Goal: Task Accomplishment & Management: Use online tool/utility

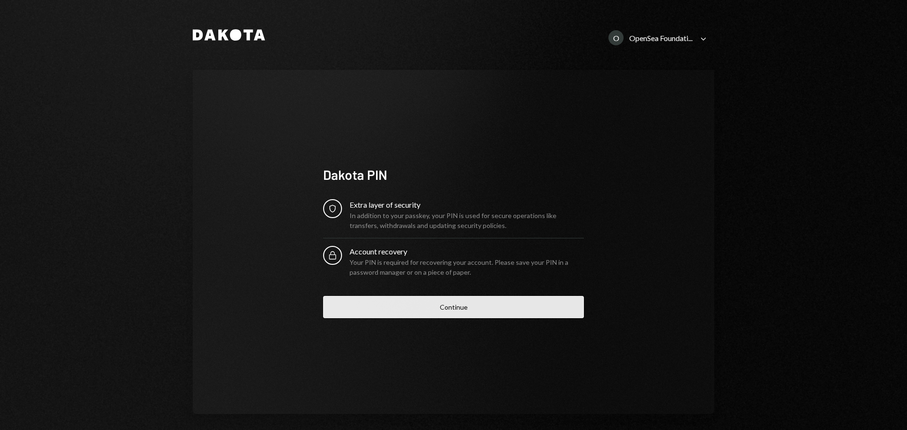
click at [454, 301] on button "Continue" at bounding box center [453, 307] width 261 height 22
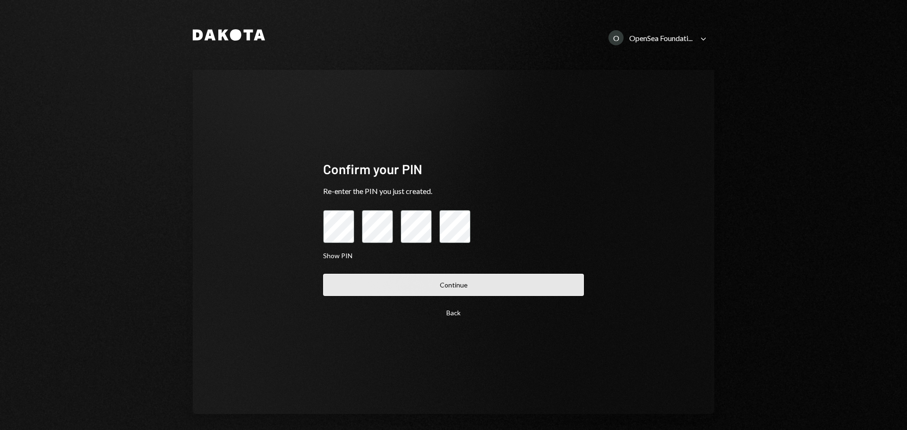
click at [444, 292] on button "Continue" at bounding box center [453, 285] width 261 height 22
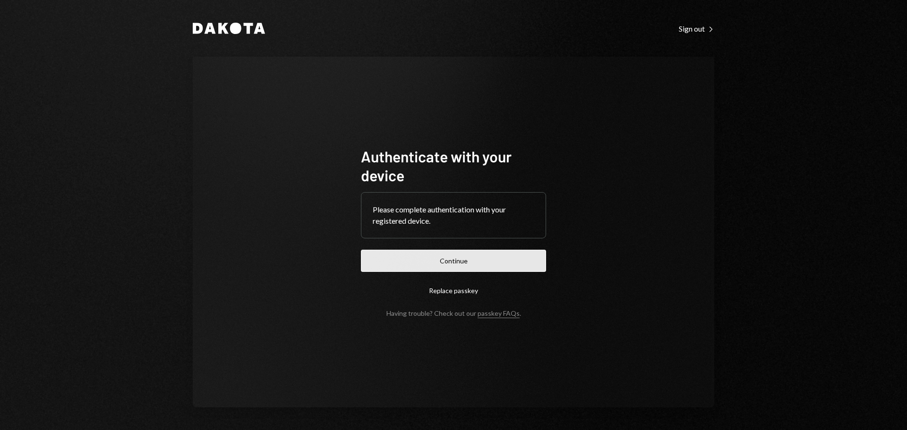
click at [440, 253] on button "Continue" at bounding box center [453, 261] width 185 height 22
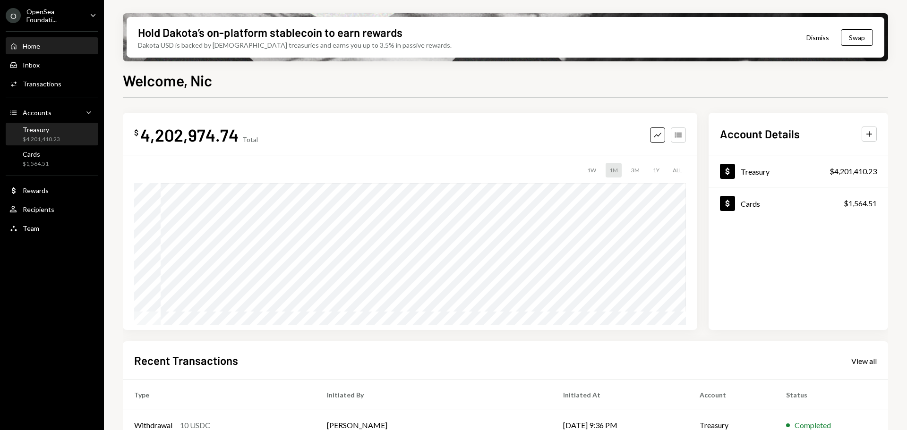
click at [66, 134] on div "Treasury $4,201,410.23" at bounding box center [51, 135] width 85 height 18
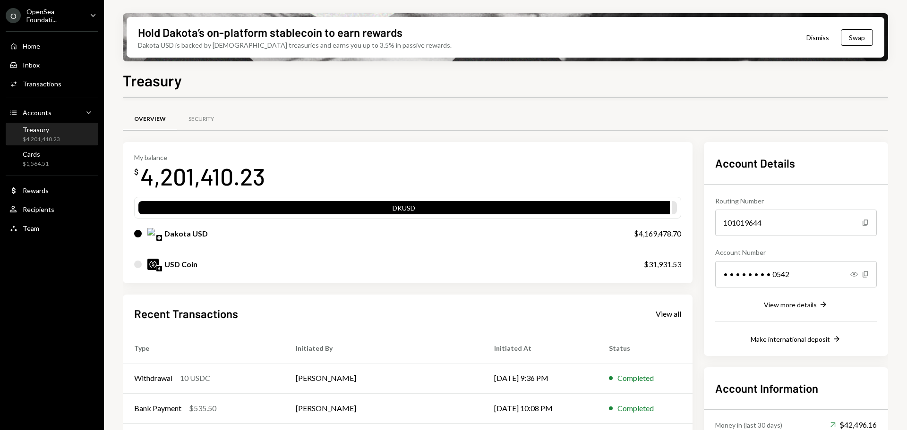
scroll to position [92, 0]
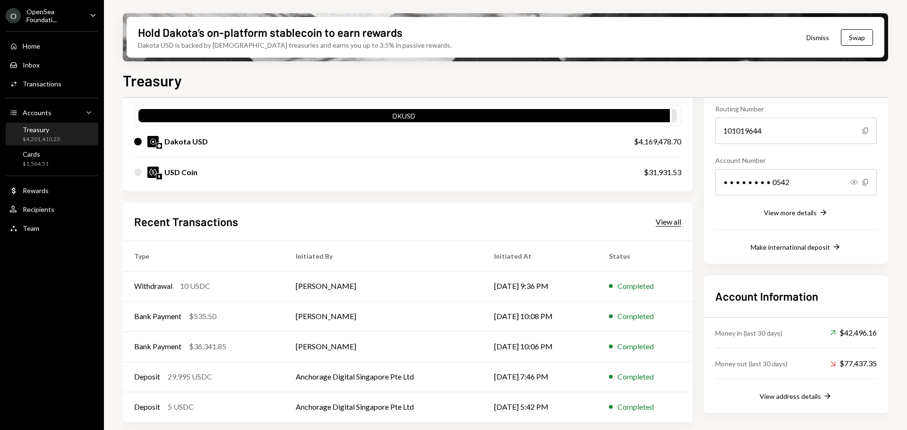
click at [662, 222] on div "View all" at bounding box center [669, 221] width 26 height 9
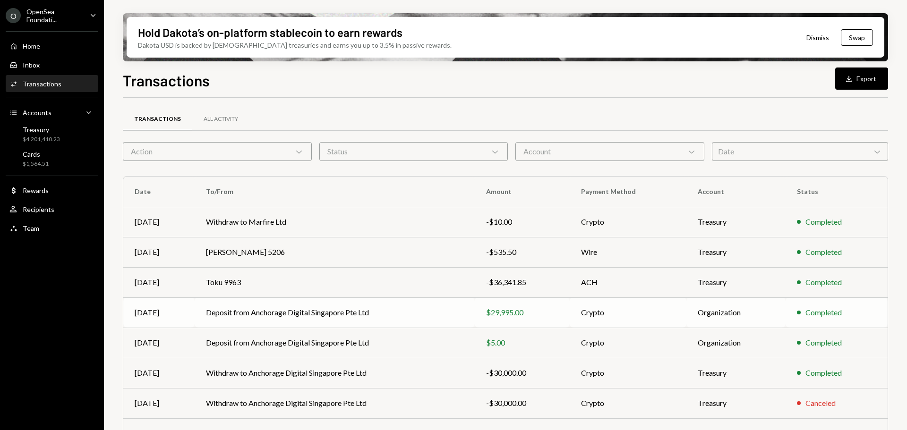
scroll to position [108, 0]
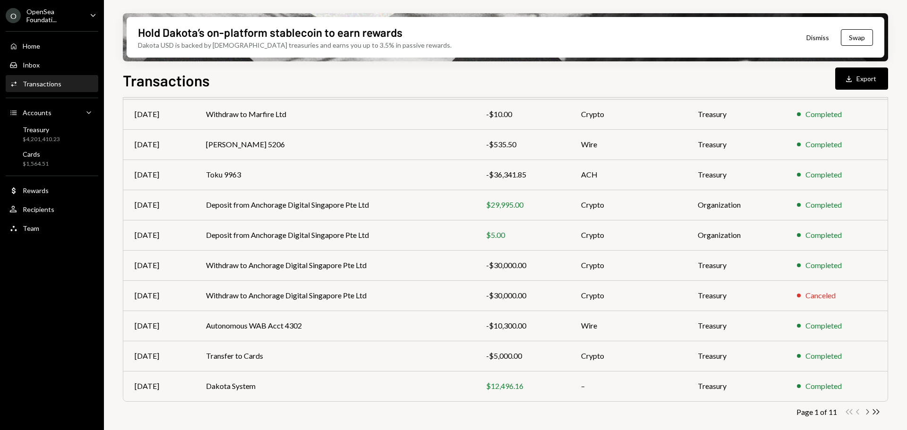
click at [869, 413] on icon "button" at bounding box center [868, 412] width 3 height 5
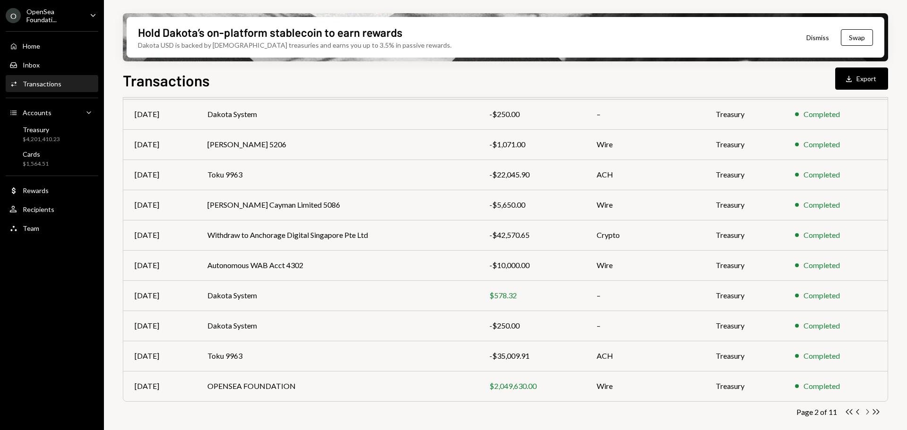
click at [869, 408] on icon "Chevron Right" at bounding box center [867, 412] width 9 height 9
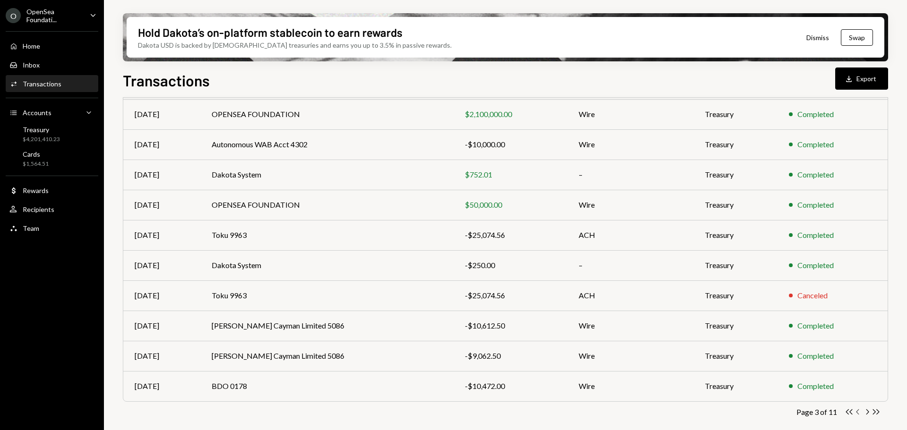
click at [856, 410] on icon "Chevron Left" at bounding box center [858, 412] width 9 height 9
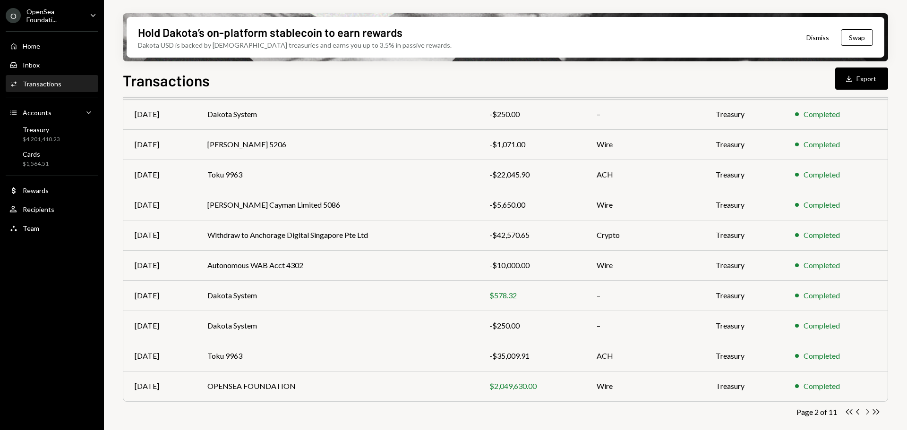
click at [867, 414] on icon "Chevron Right" at bounding box center [867, 412] width 9 height 9
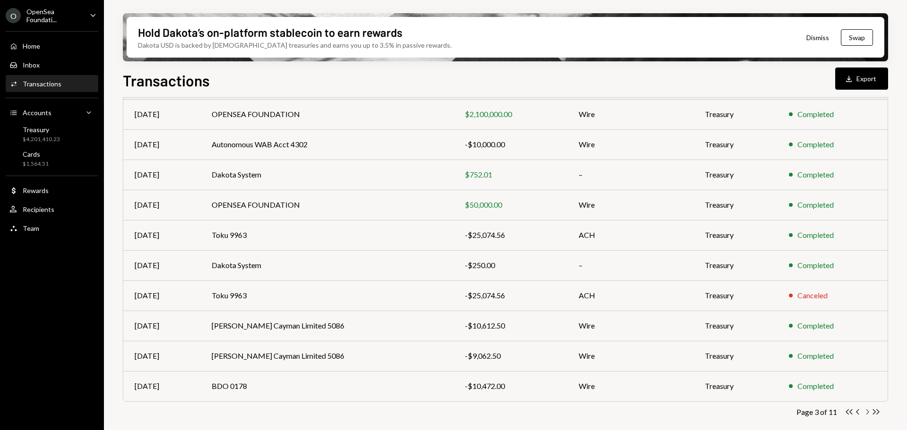
click at [869, 413] on icon "Chevron Right" at bounding box center [867, 412] width 9 height 9
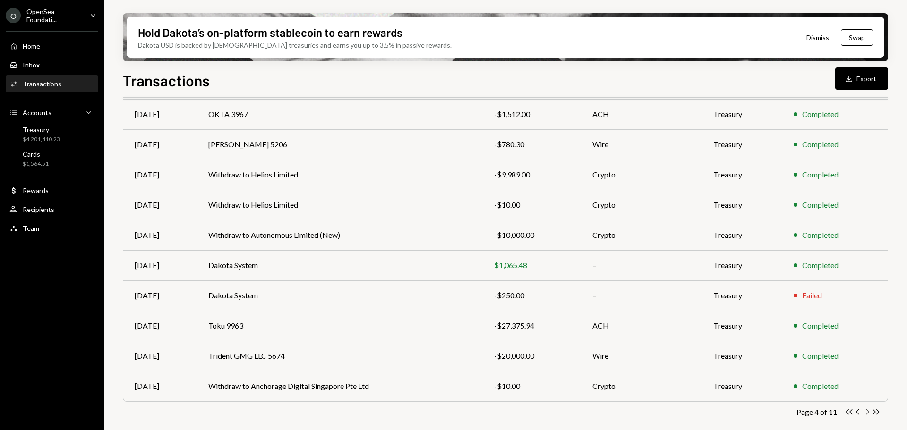
click at [867, 414] on icon "button" at bounding box center [868, 412] width 3 height 5
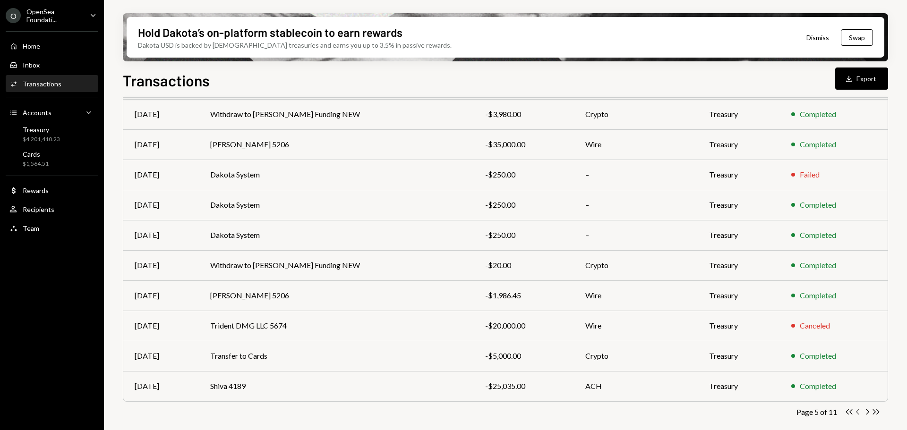
click at [857, 413] on icon "button" at bounding box center [857, 412] width 3 height 5
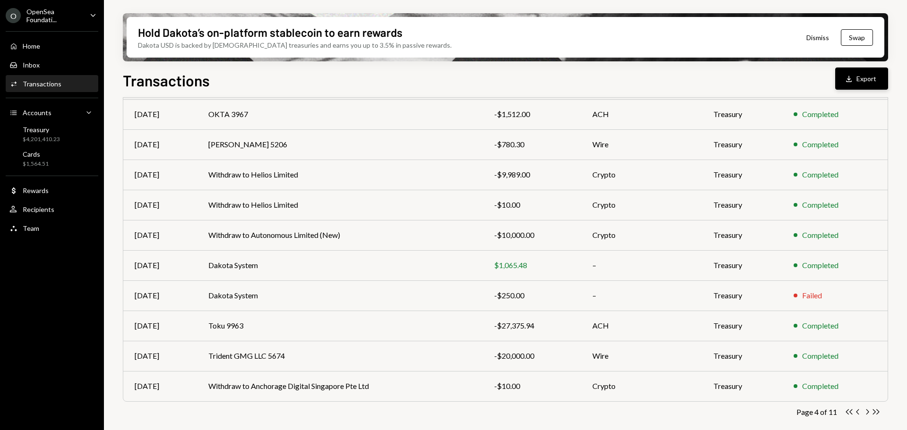
click at [873, 78] on button "Download Export" at bounding box center [861, 79] width 53 height 22
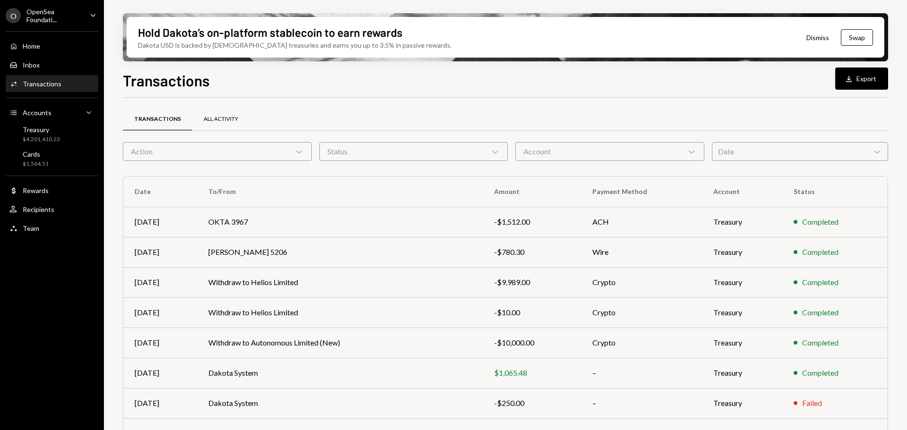
click at [222, 119] on div "All Activity" at bounding box center [221, 119] width 34 height 8
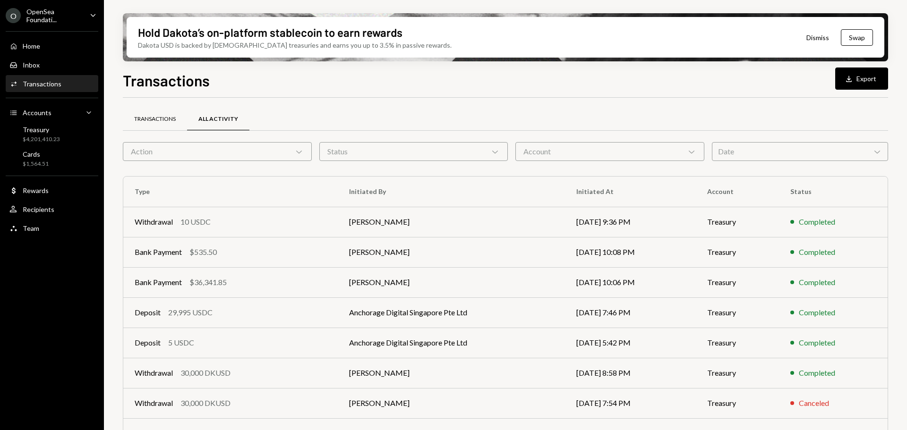
click at [166, 117] on div "Transactions" at bounding box center [155, 119] width 42 height 8
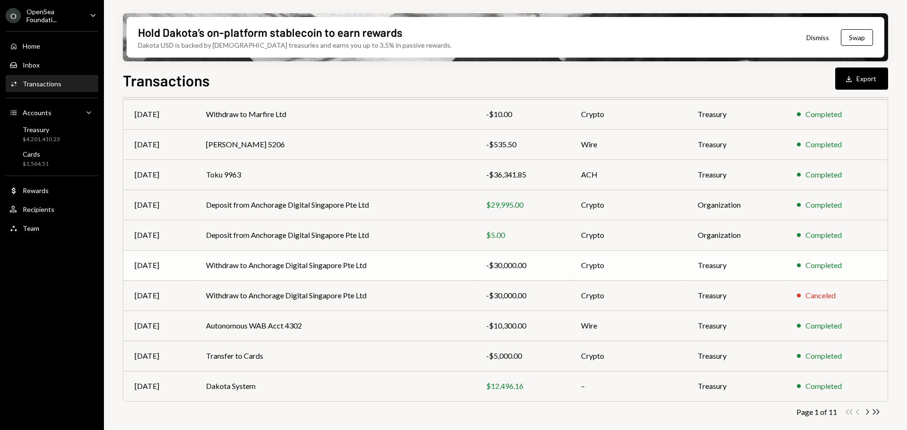
scroll to position [108, 0]
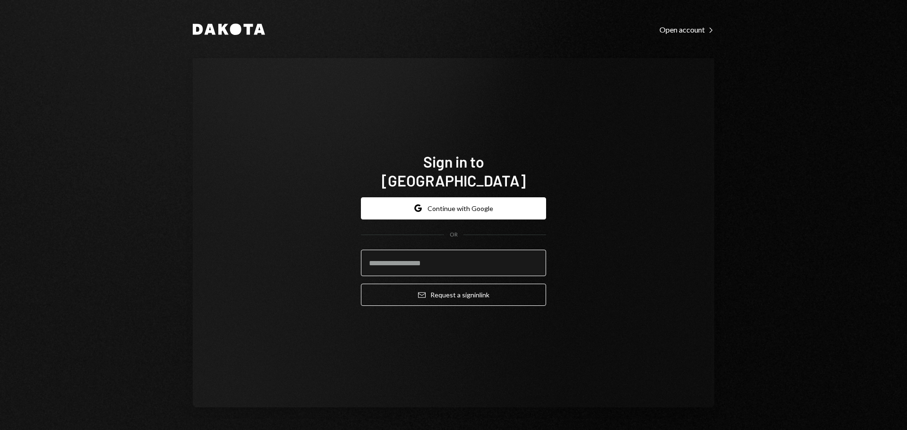
click at [437, 253] on input "email" at bounding box center [453, 263] width 185 height 26
type input "**********"
click at [361, 284] on button "Email Request a sign in link" at bounding box center [453, 295] width 185 height 22
